Goal: Transaction & Acquisition: Book appointment/travel/reservation

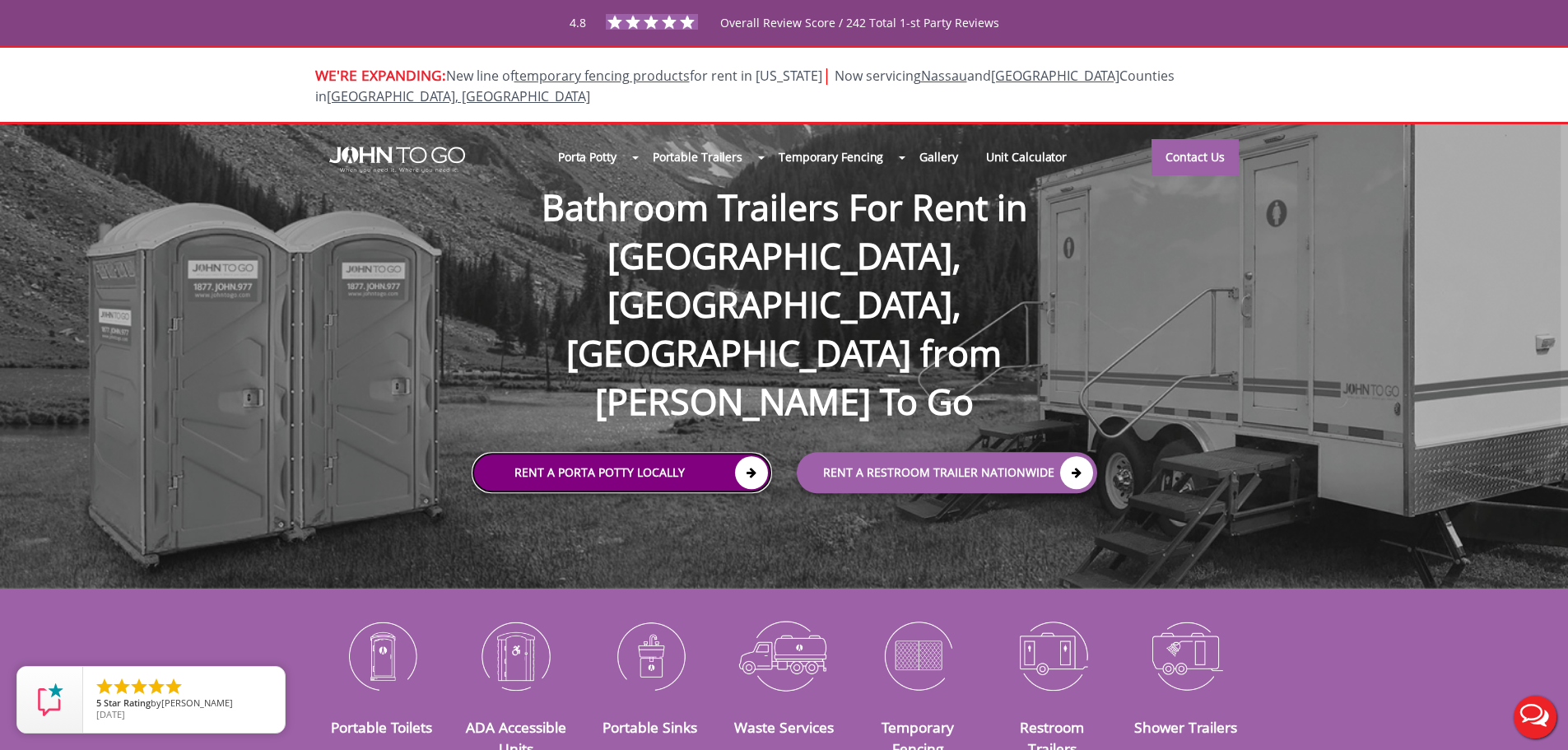
click at [687, 452] on link "Rent a Porta Potty Locally" at bounding box center [622, 473] width 301 height 41
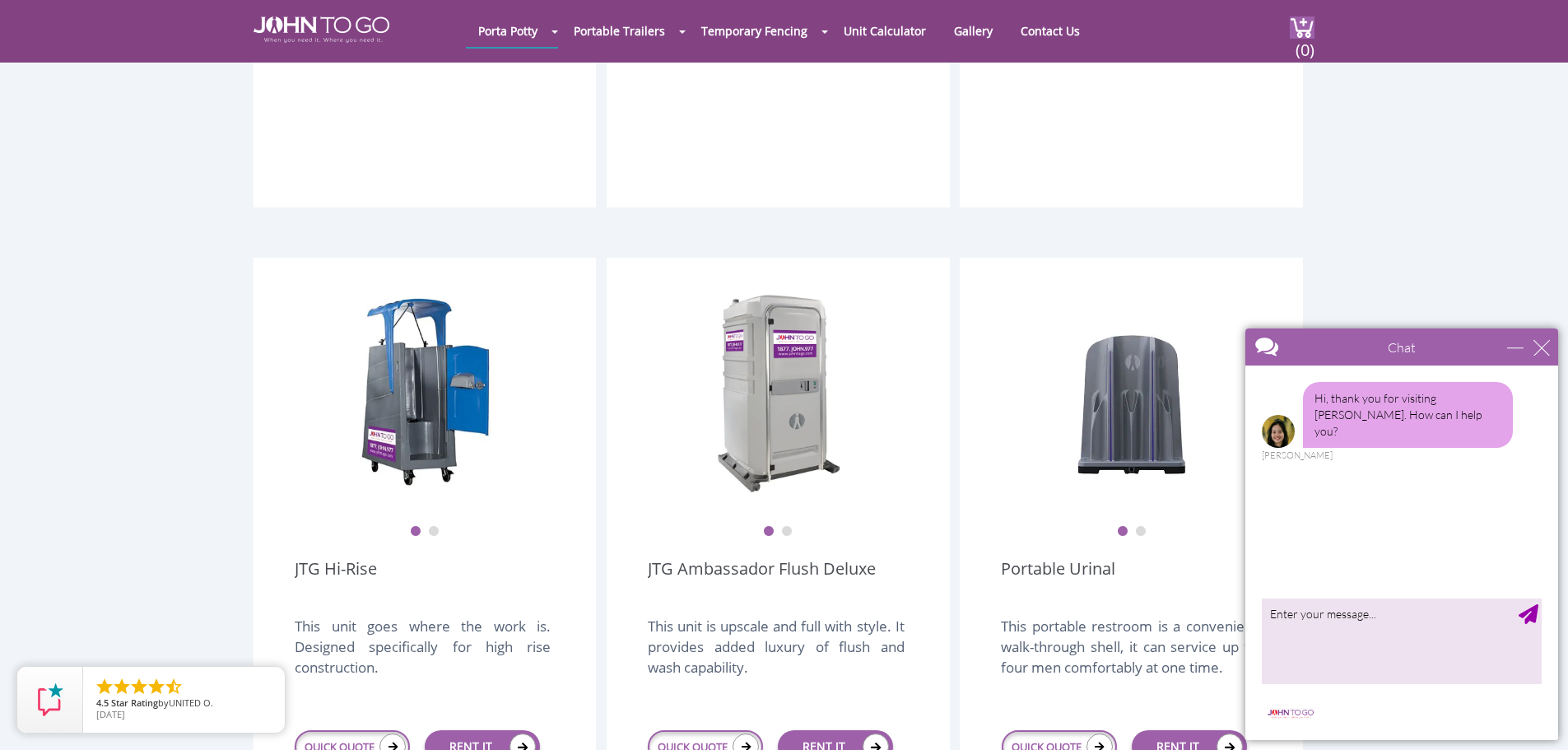
scroll to position [1070, 0]
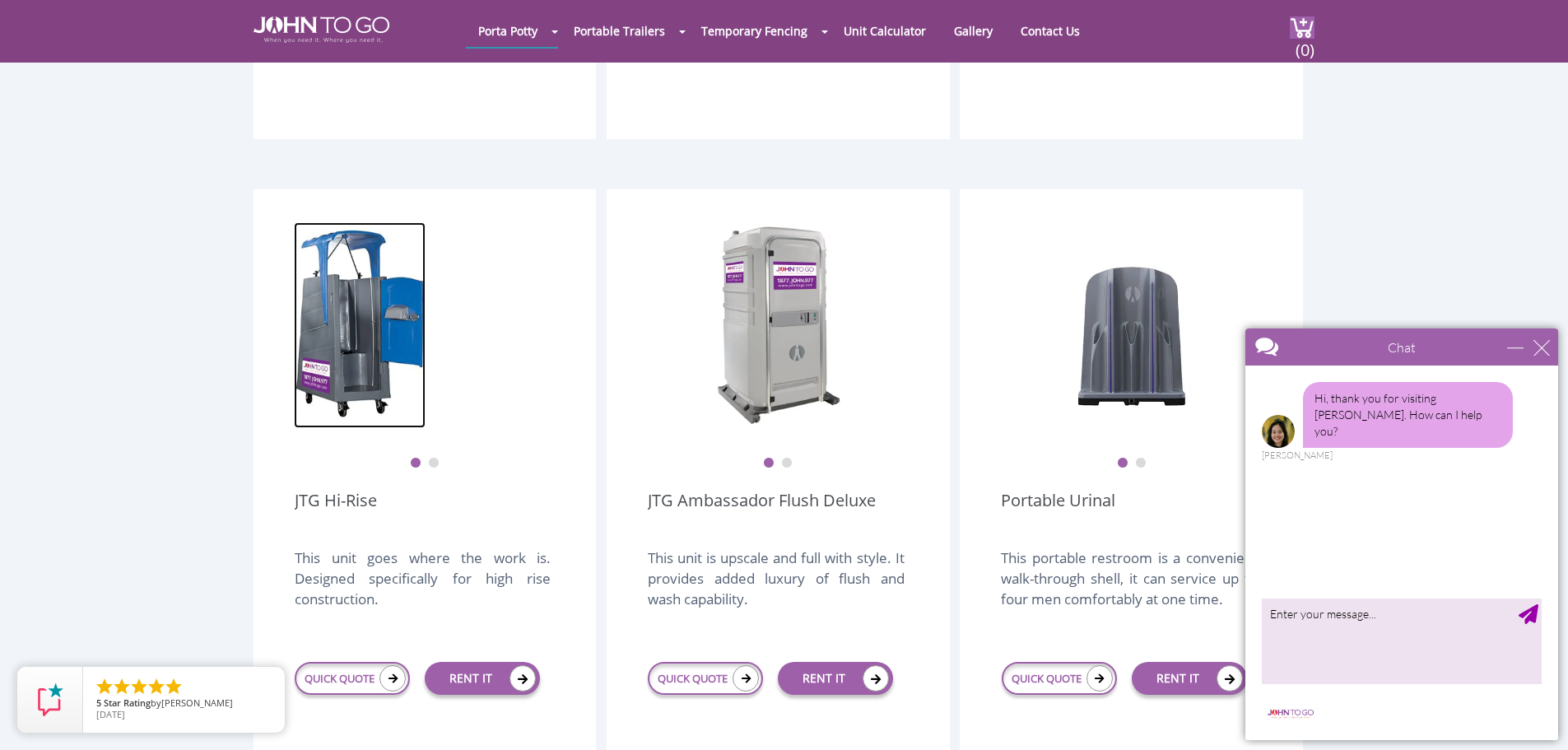
drag, startPoint x: 461, startPoint y: 296, endPoint x: 382, endPoint y: 302, distance: 79.2
click at [383, 300] on img at bounding box center [359, 325] width 132 height 206
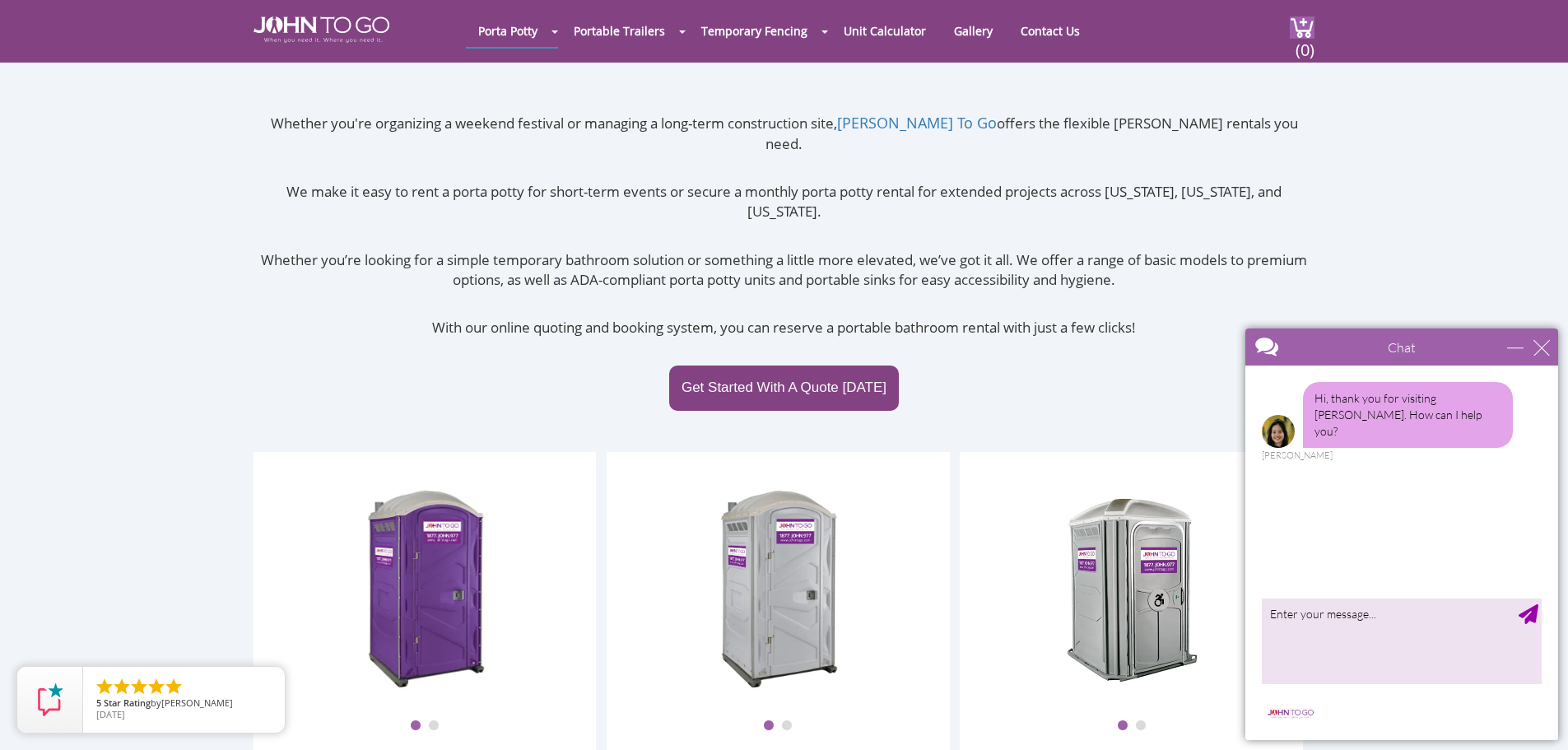
scroll to position [494, 0]
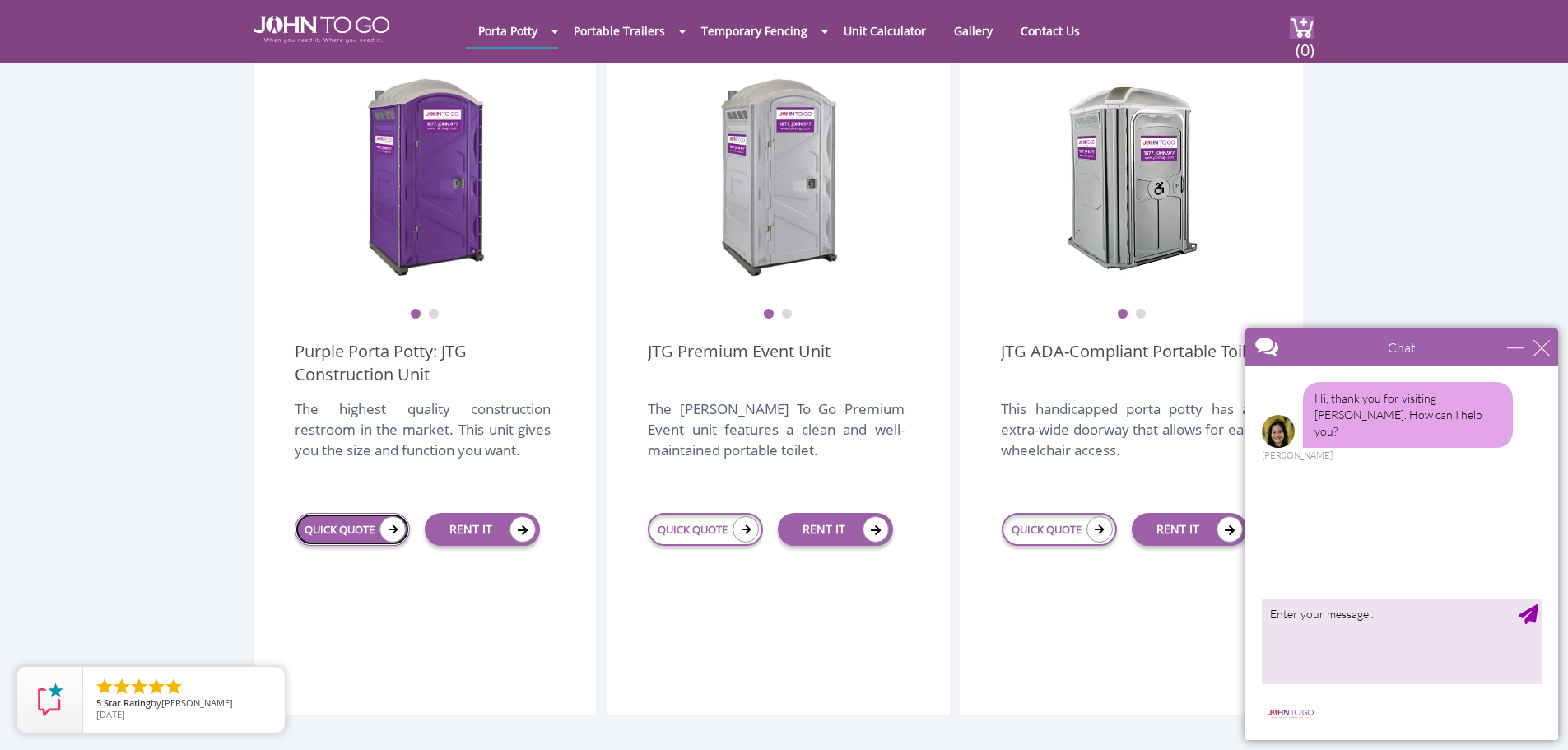
click at [354, 513] on link "QUICK QUOTE" at bounding box center [352, 529] width 115 height 33
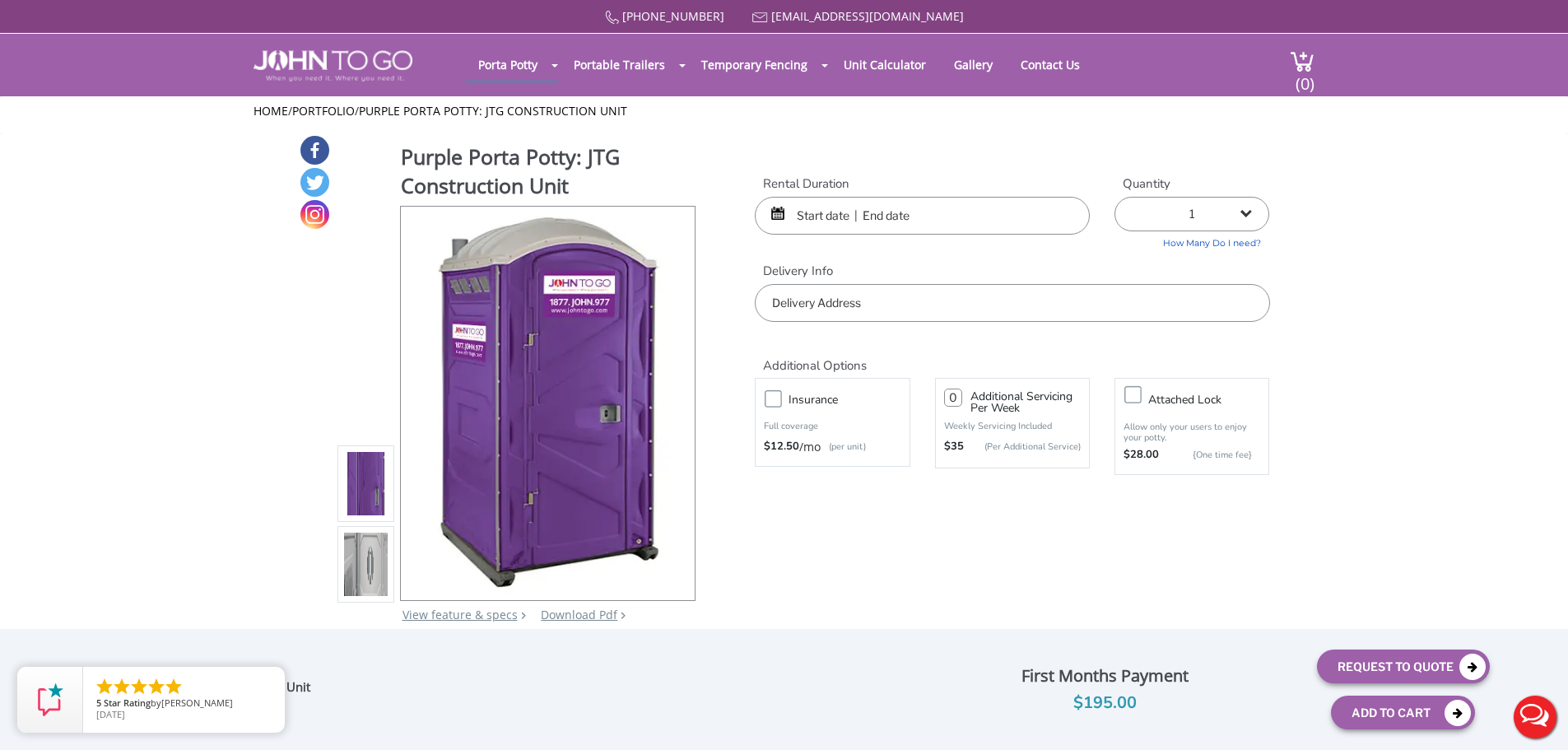
click at [952, 213] on input "text" at bounding box center [922, 216] width 335 height 38
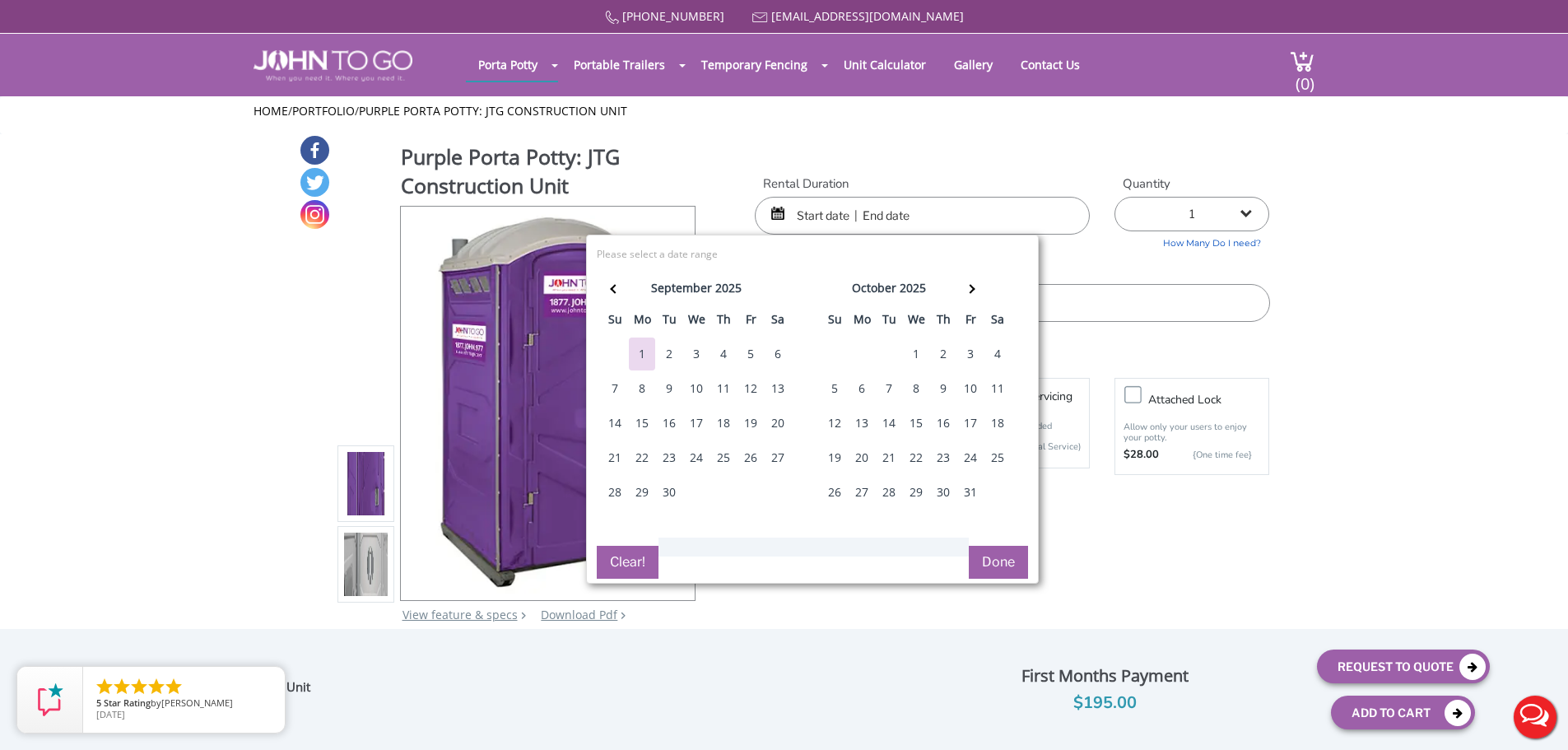
click at [617, 391] on div "7" at bounding box center [614, 388] width 26 height 33
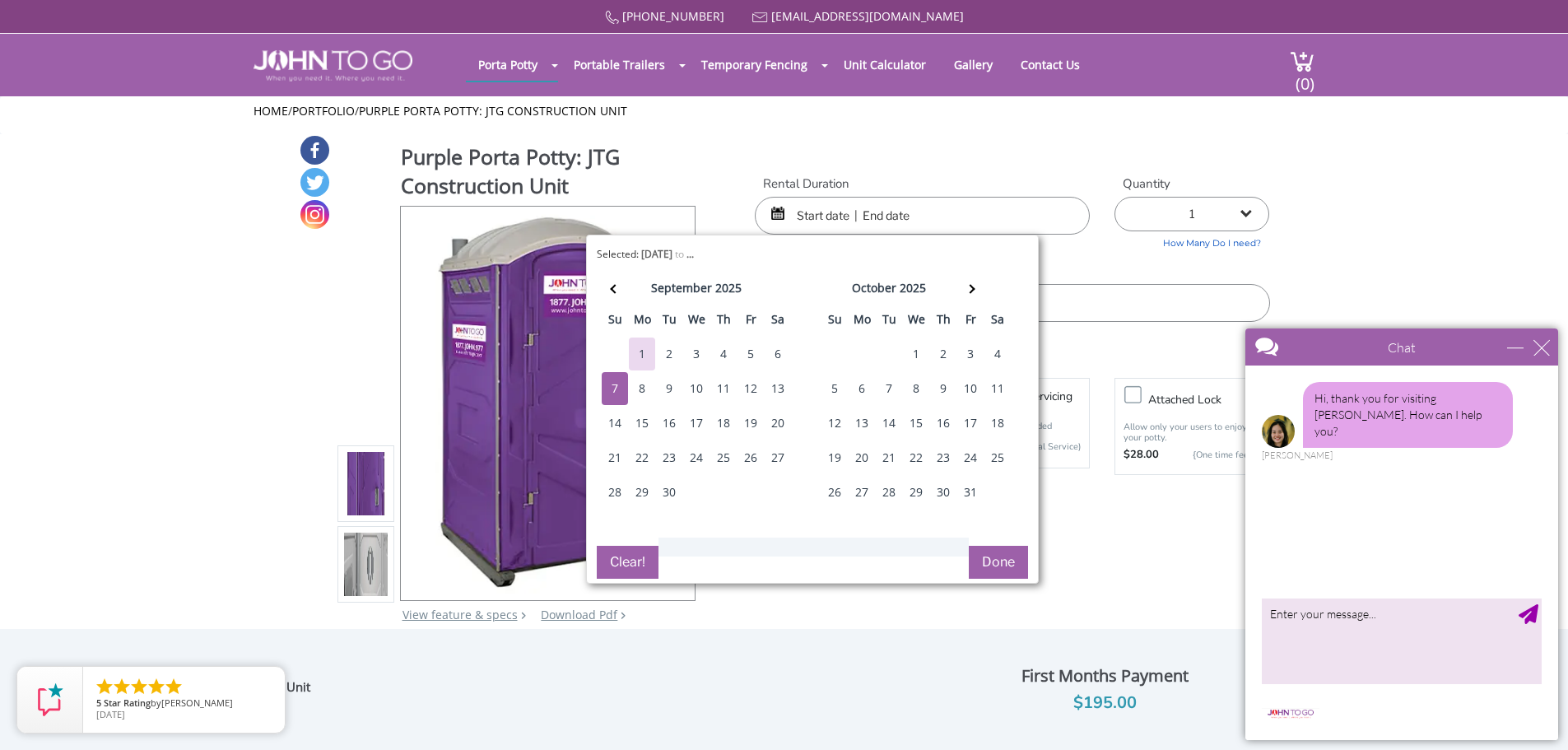
click at [616, 390] on div "7" at bounding box center [614, 388] width 26 height 33
type input "09/07/2025 to 09/07/2025"
click at [1005, 563] on button "Done" at bounding box center [998, 562] width 59 height 33
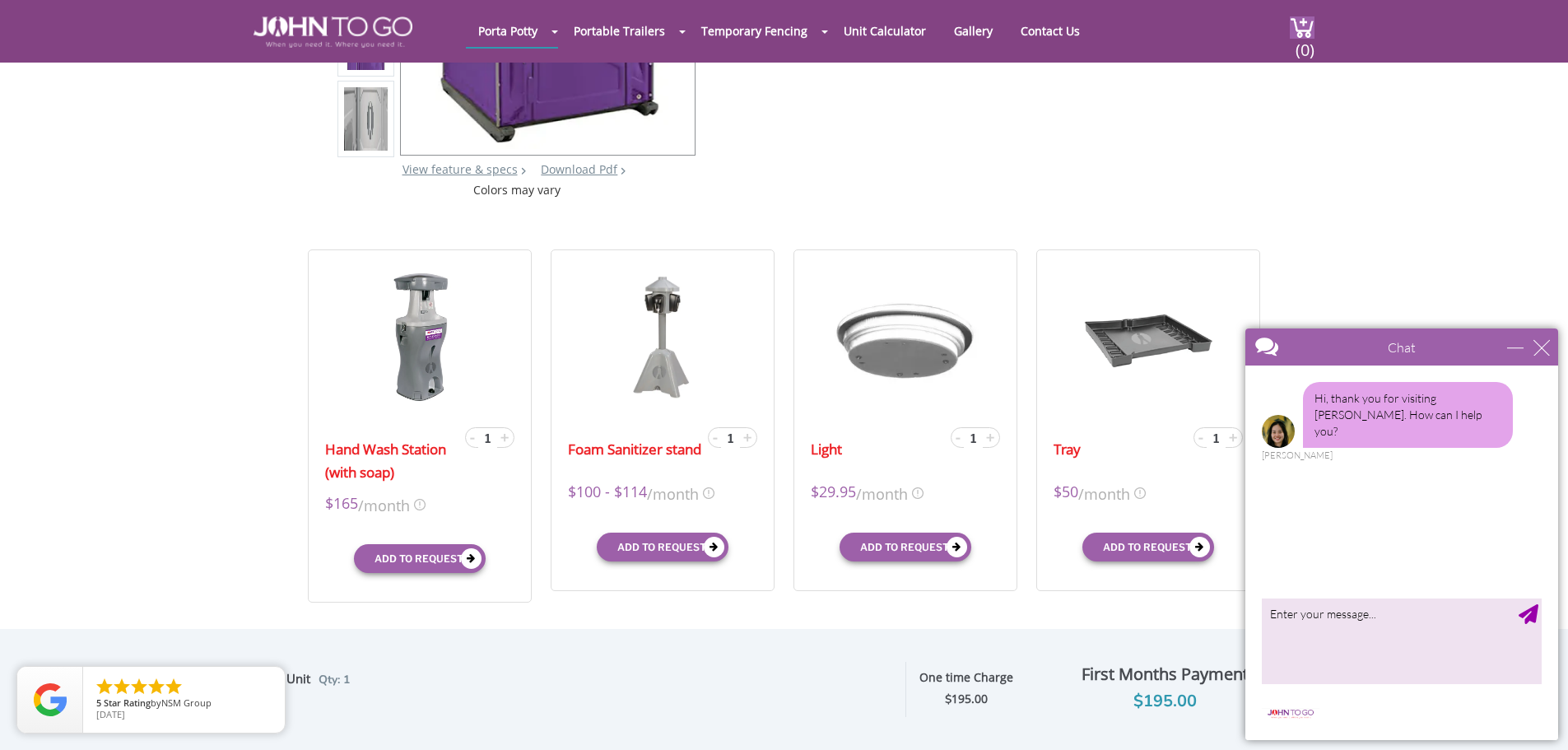
scroll to position [412, 0]
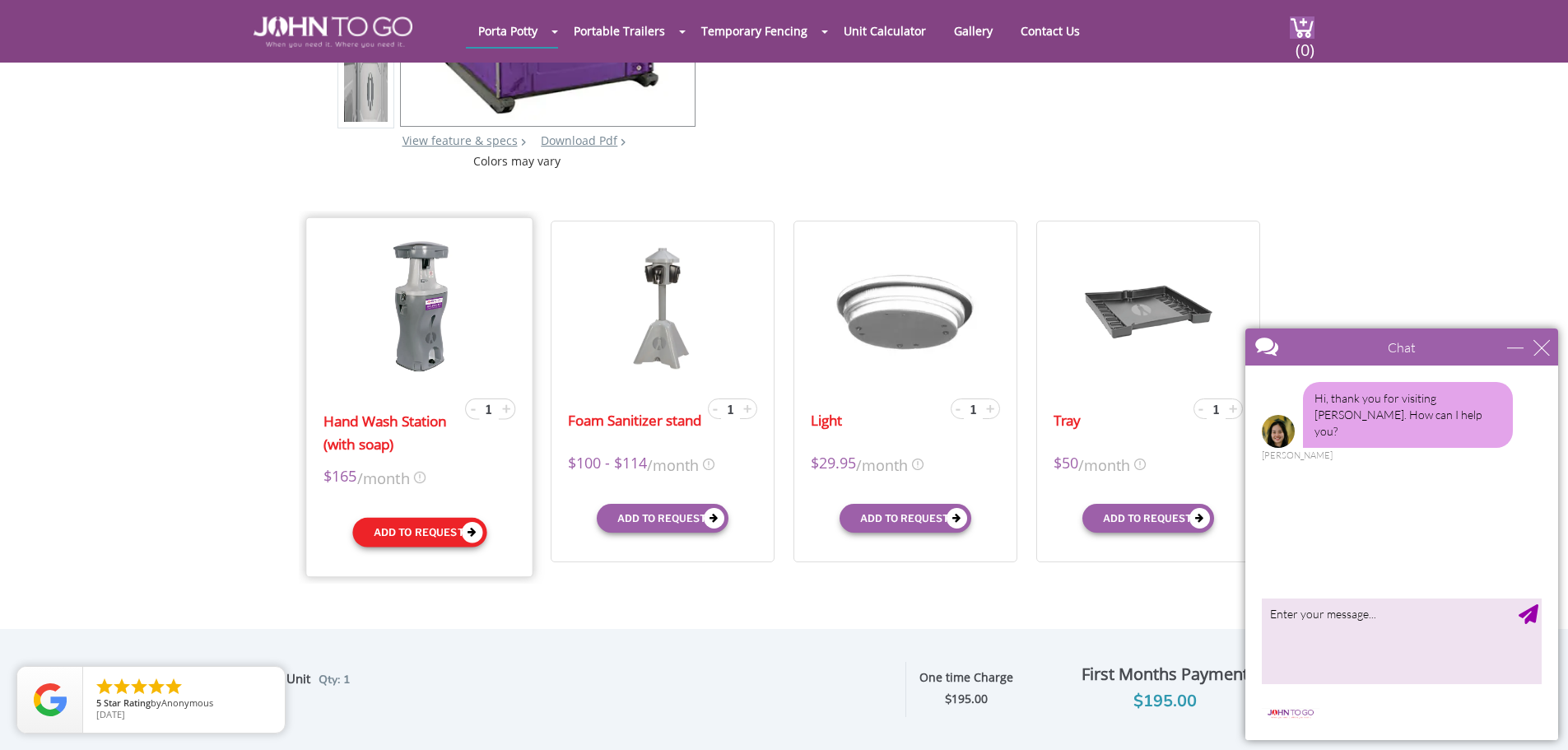
click at [447, 529] on button "Add to request" at bounding box center [420, 532] width 134 height 30
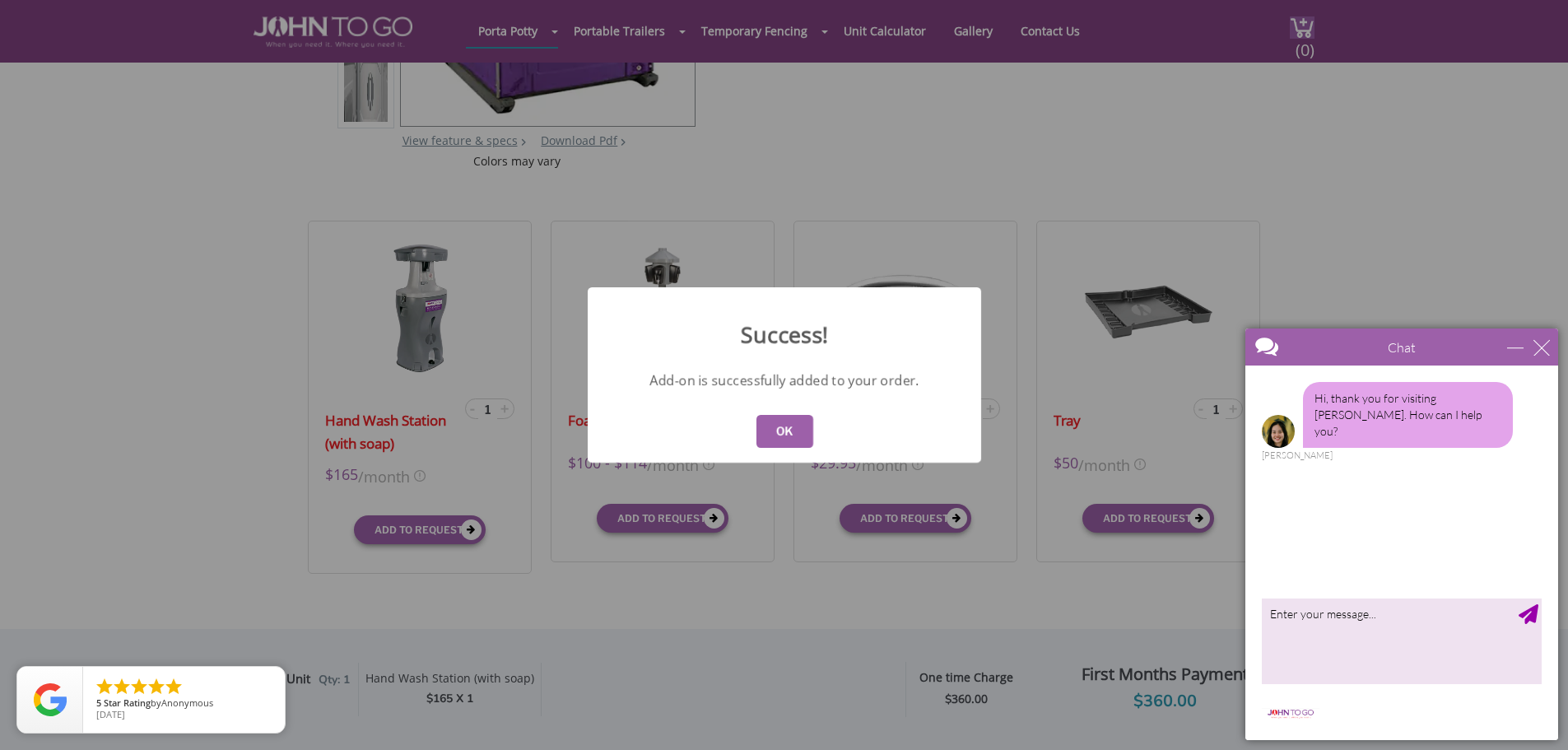
click at [753, 445] on div "OK" at bounding box center [785, 431] width 394 height 63
click at [774, 440] on button "OK" at bounding box center [783, 430] width 56 height 33
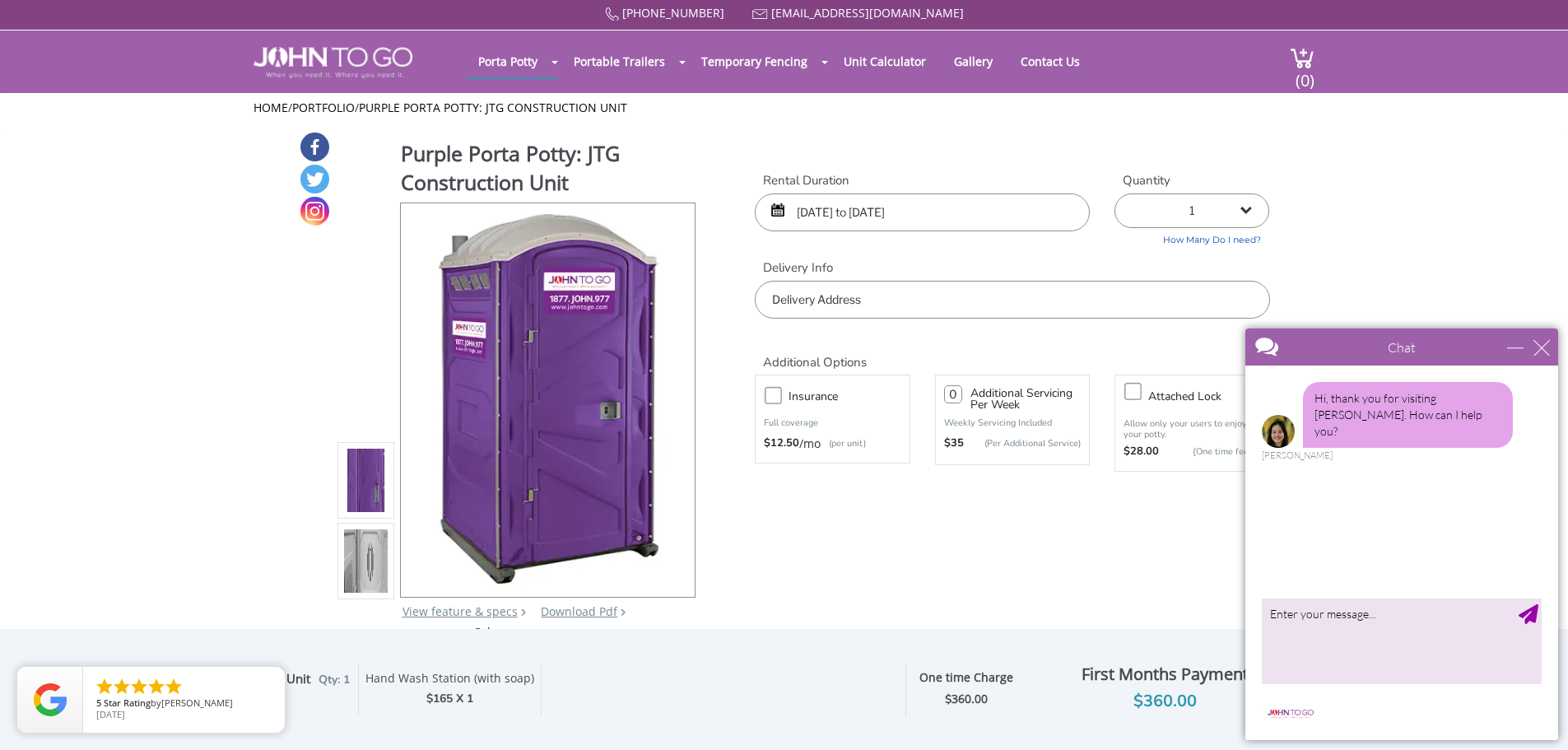
scroll to position [0, 0]
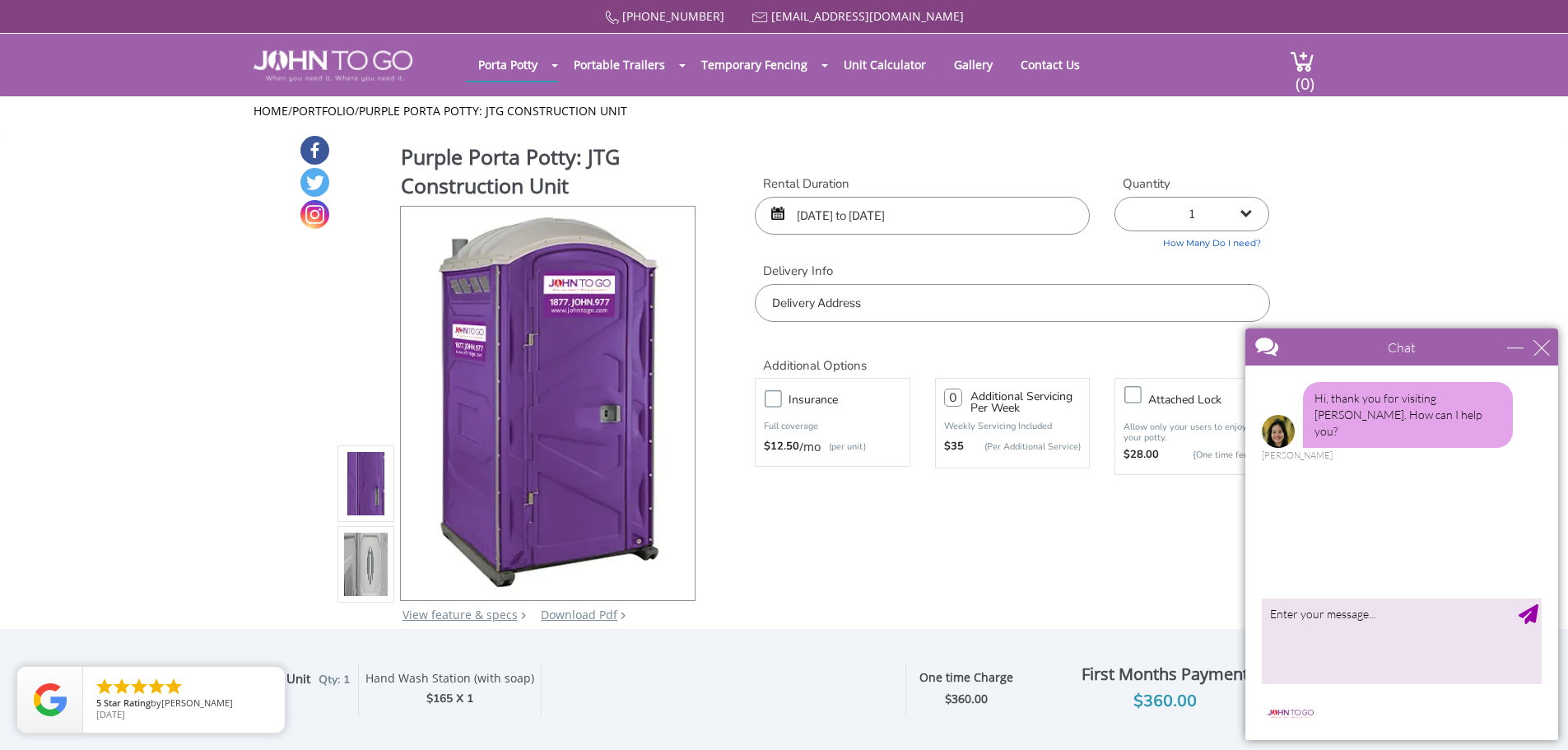
click at [846, 310] on input "text" at bounding box center [1011, 303] width 515 height 38
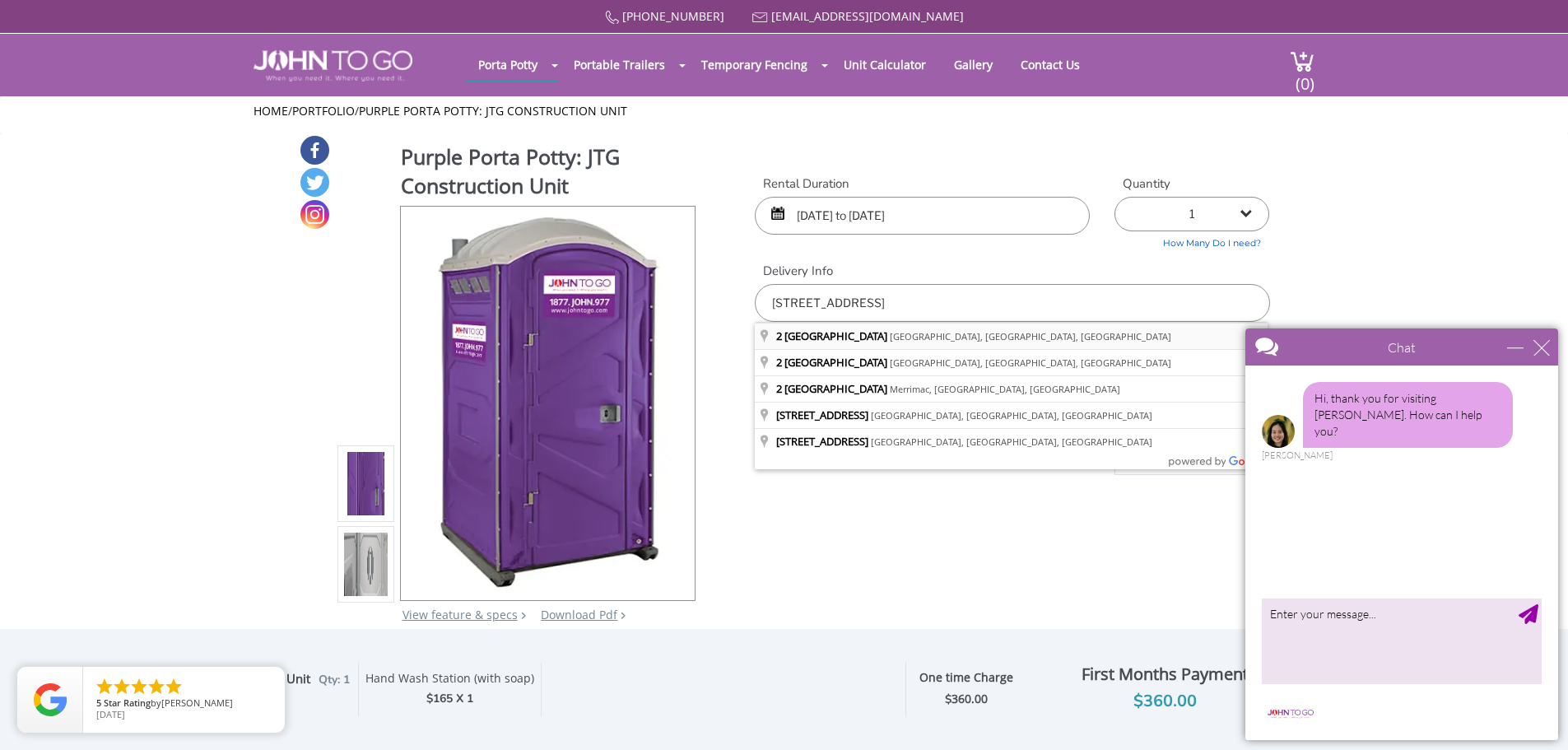
type input "2 Landau Lane, Spring Valley, NY, USA"
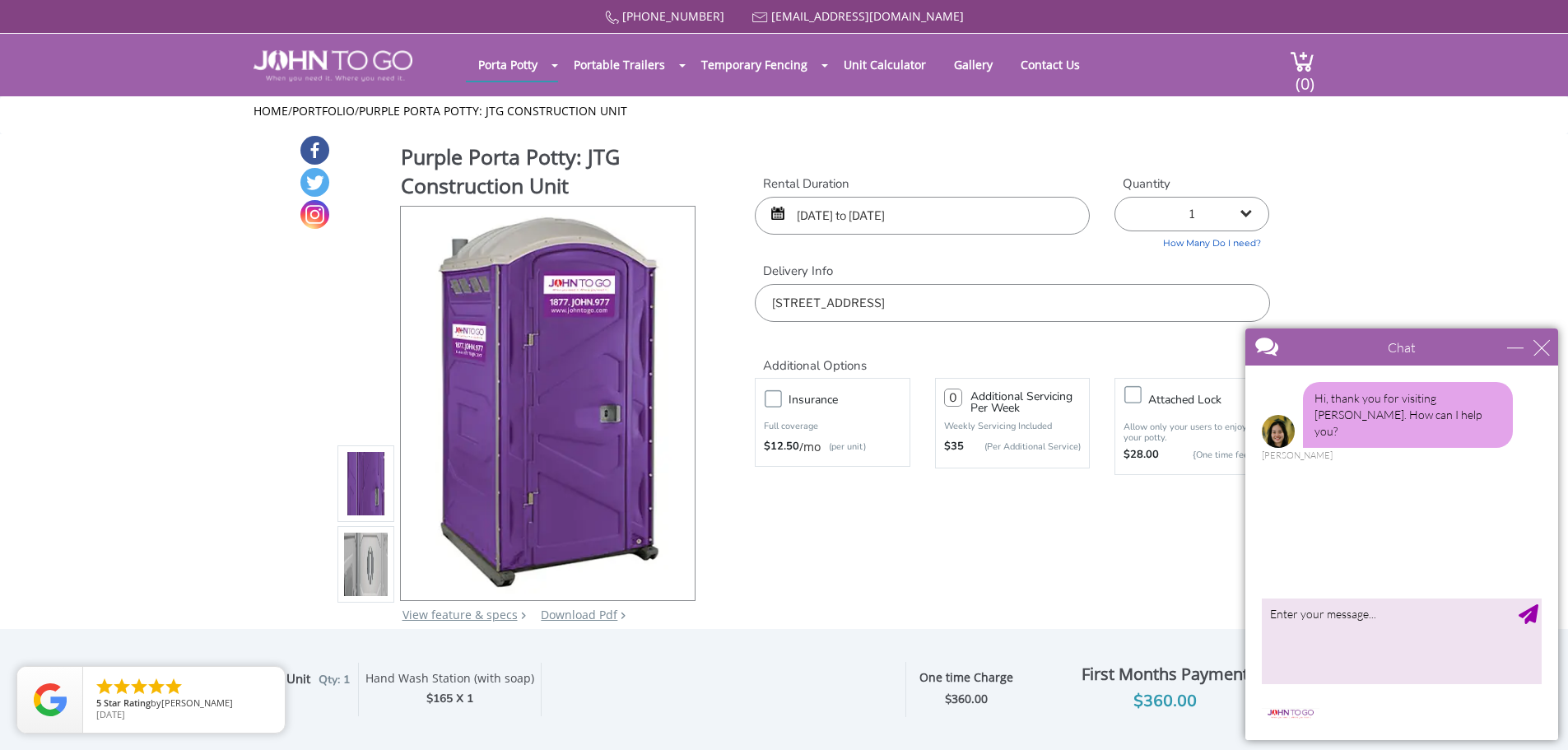
click at [1534, 355] on div "Chat" at bounding box center [1401, 346] width 312 height 37
click at [1543, 350] on div "close" at bounding box center [1541, 347] width 16 height 16
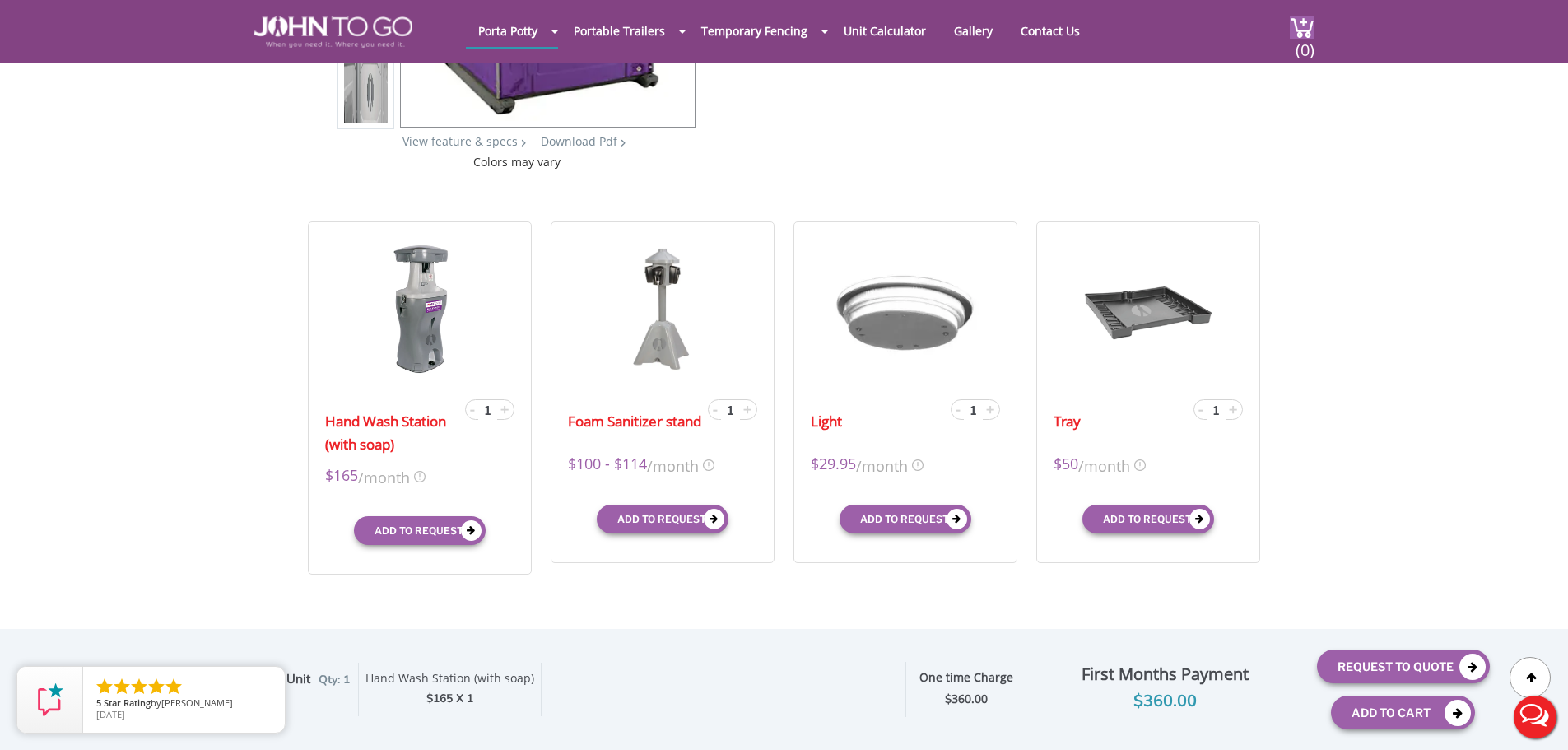
scroll to position [412, 0]
click at [261, 681] on icon "close" at bounding box center [268, 683] width 16 height 16
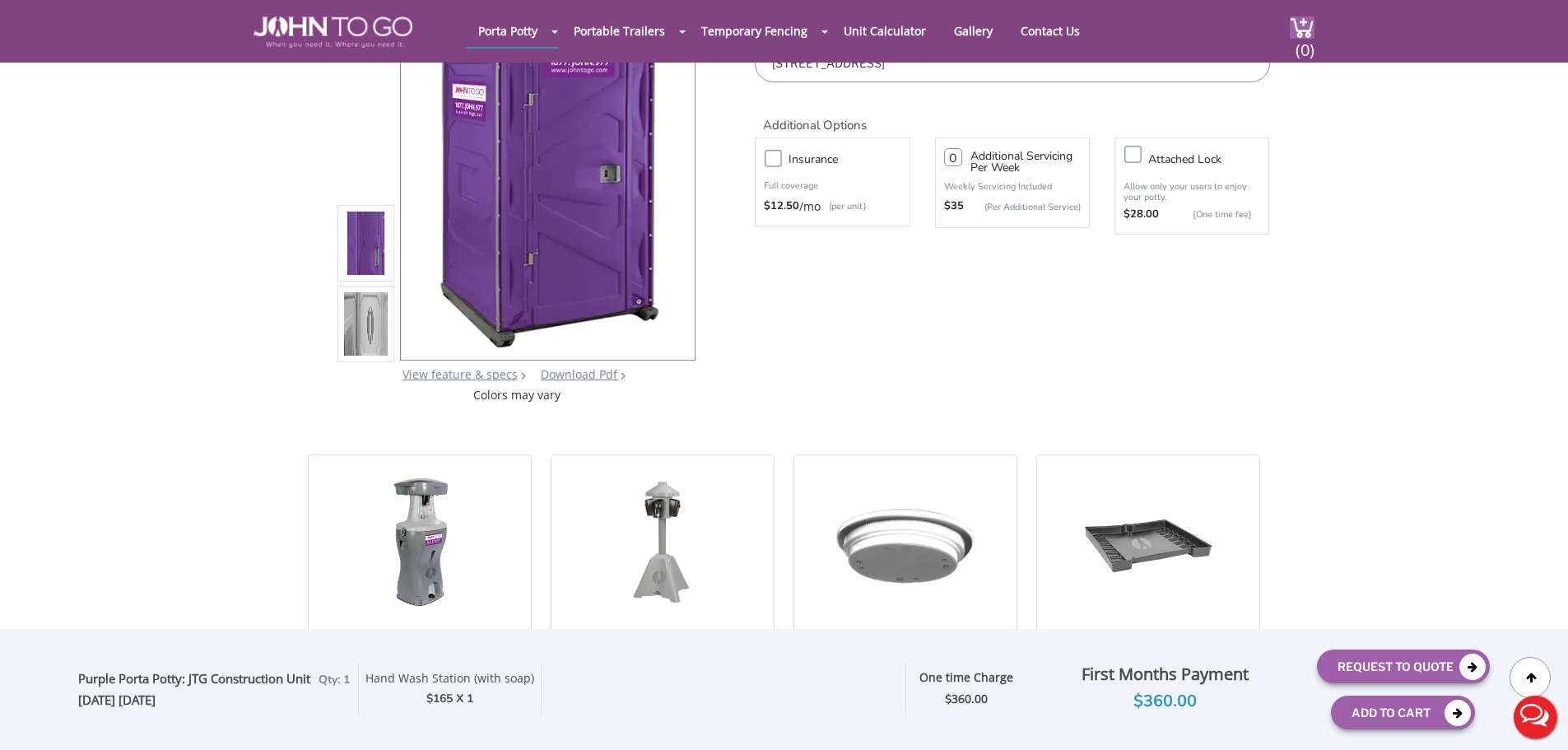
scroll to position [0, 0]
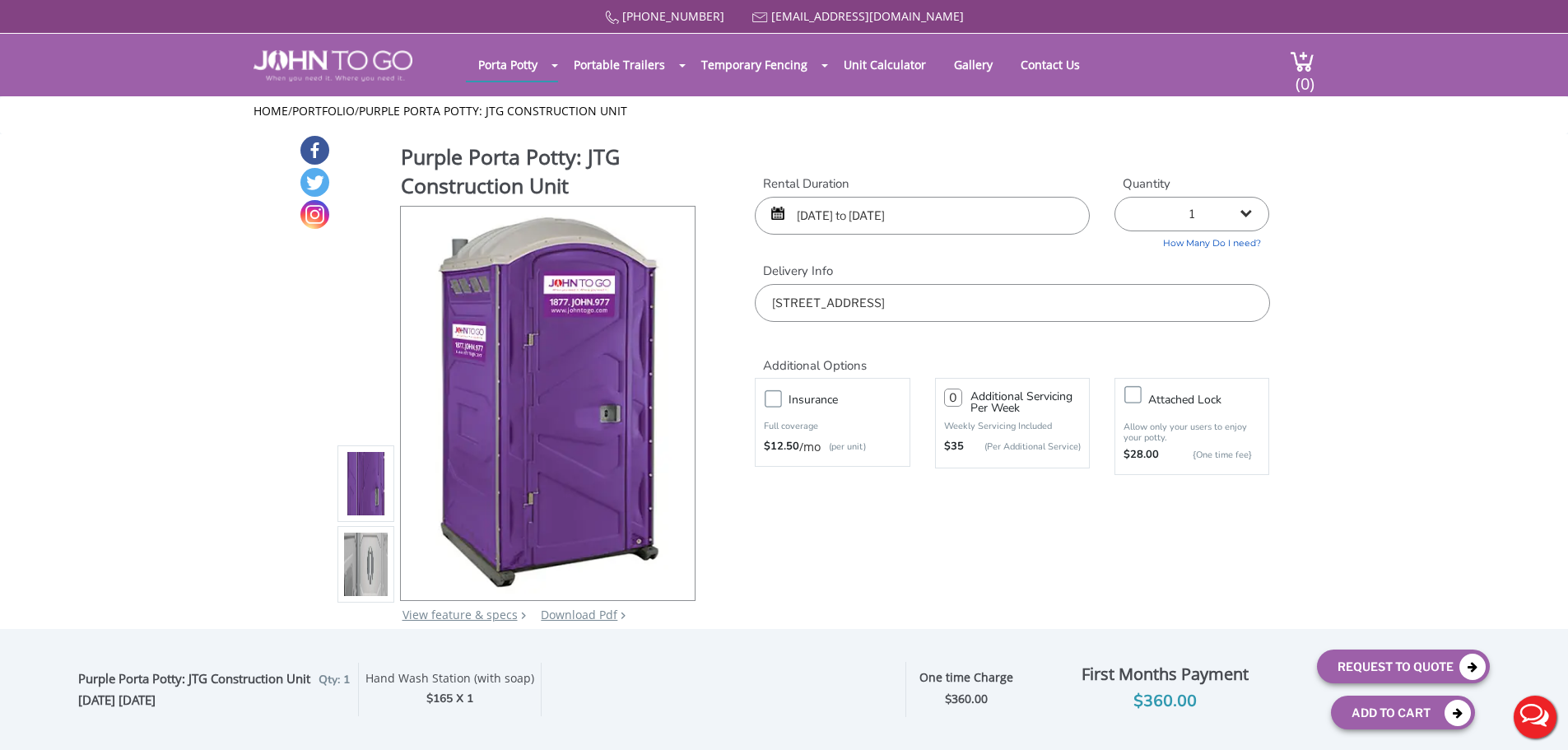
click at [1251, 214] on select "1 2 (5% discount) 3 (8% discount) 4 (10% discount) 5 (12% discount) 6 (12% disc…" at bounding box center [1191, 214] width 155 height 35
click at [1427, 665] on button "Request To Quote" at bounding box center [1402, 666] width 173 height 34
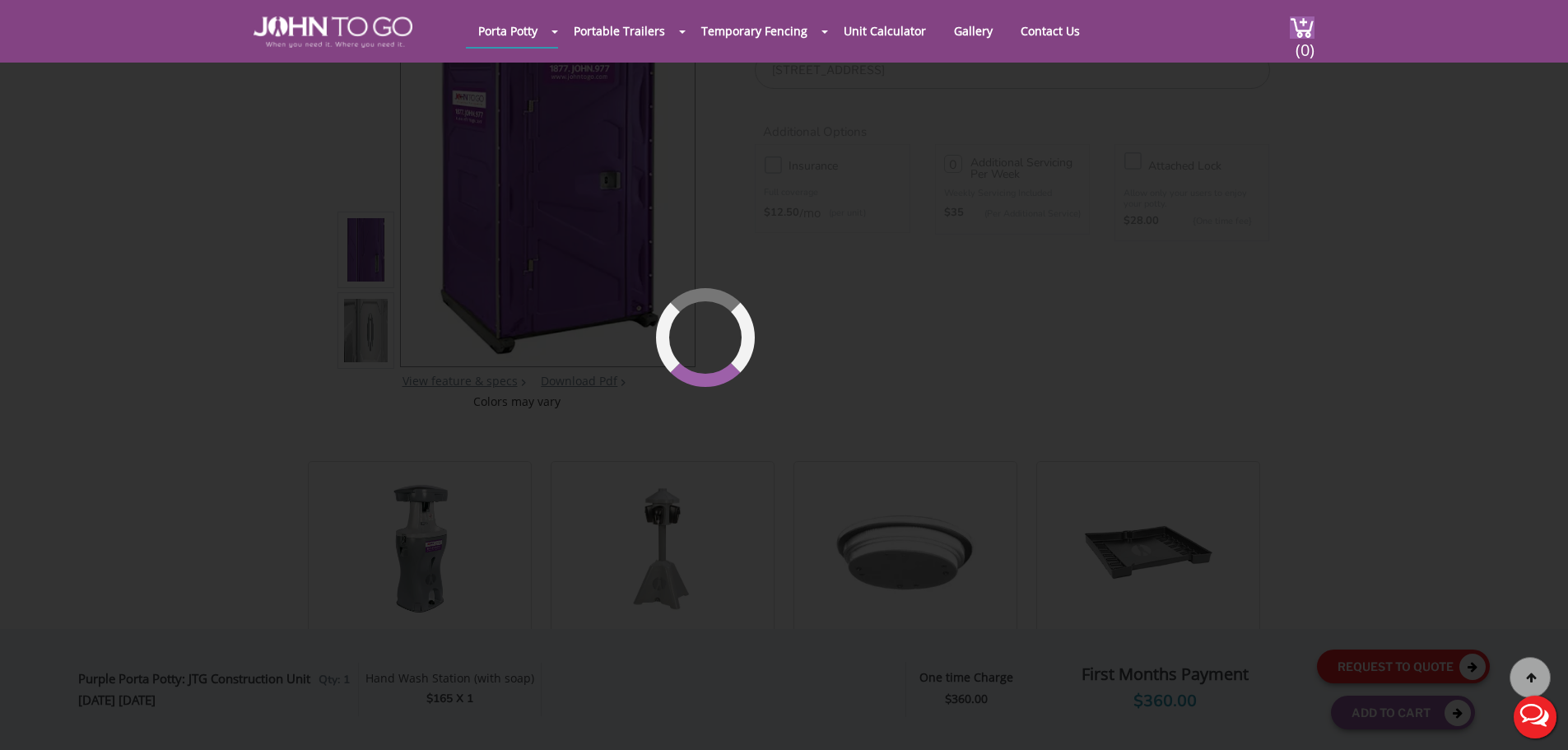
scroll to position [175, 0]
